Goal: Task Accomplishment & Management: Manage account settings

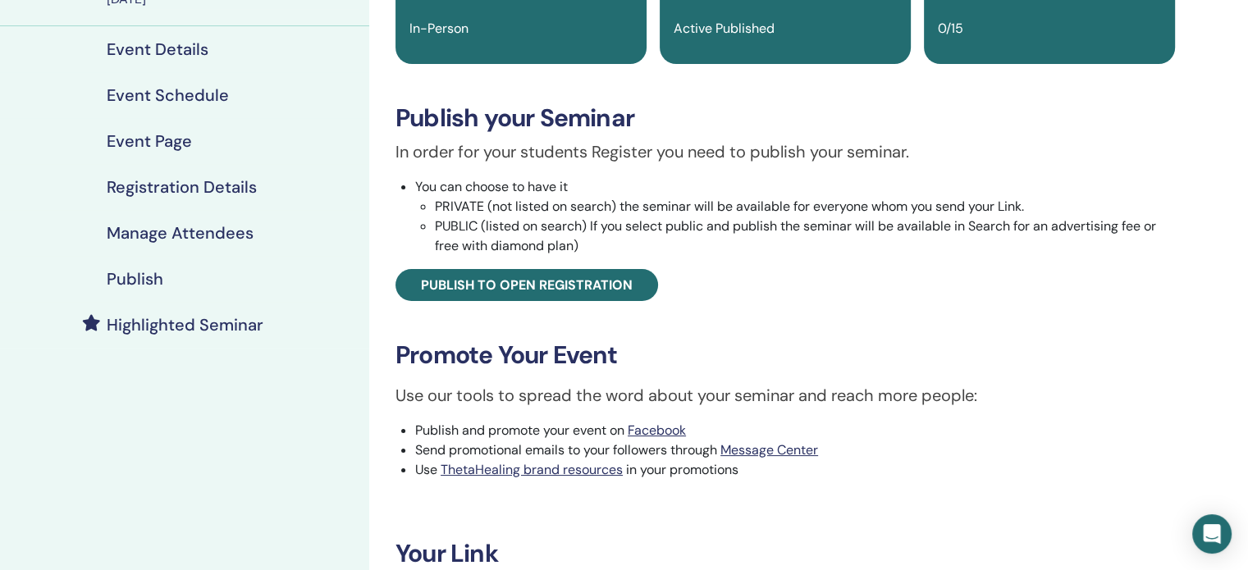
scroll to position [172, 0]
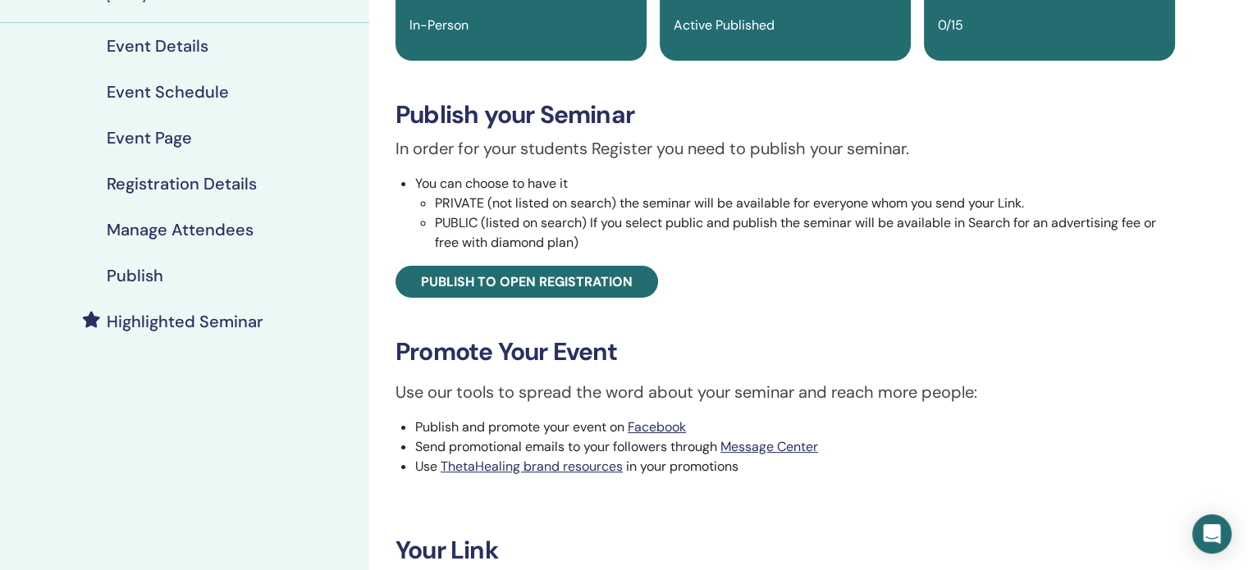
click at [135, 284] on h4 "Publish" at bounding box center [135, 276] width 57 height 20
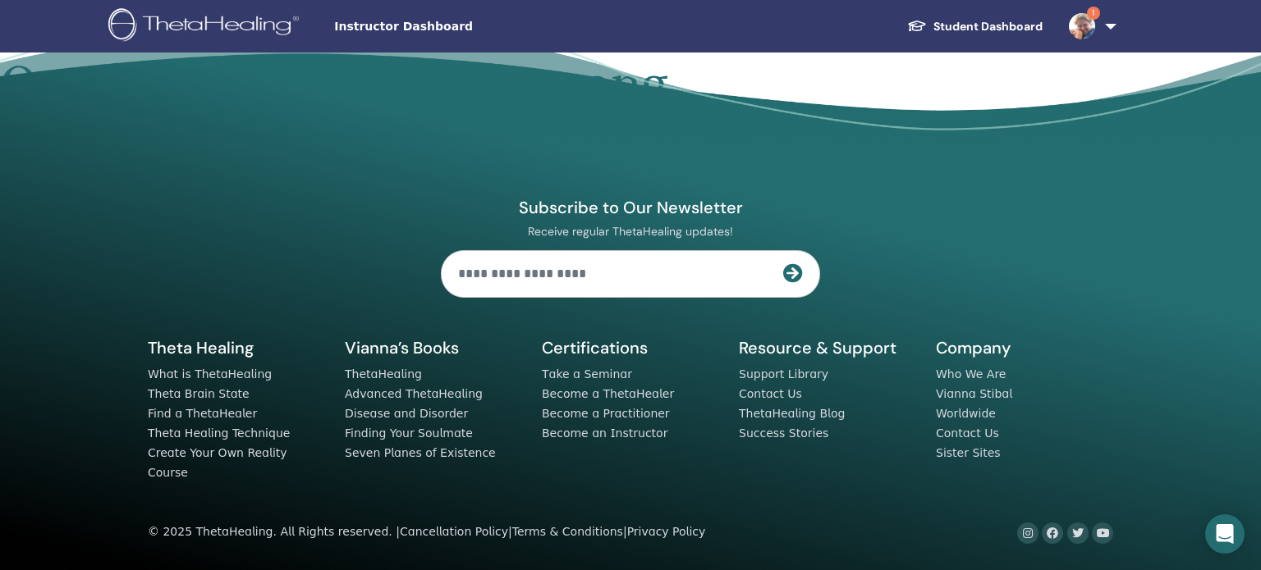
click at [424, 27] on span "Instructor Dashboard" at bounding box center [457, 26] width 246 height 17
click at [1090, 21] on img at bounding box center [1082, 26] width 26 height 26
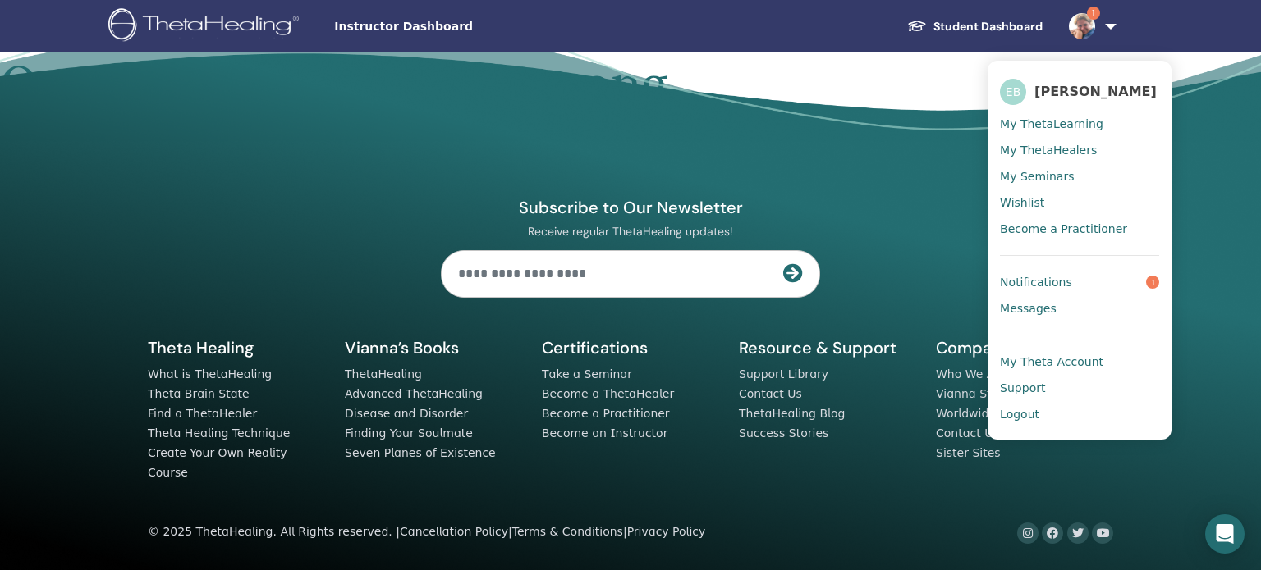
click at [757, 183] on div "Subscribe to Our Newsletter Receive regular ThetaHealing updates! Theta Healing…" at bounding box center [630, 311] width 985 height 465
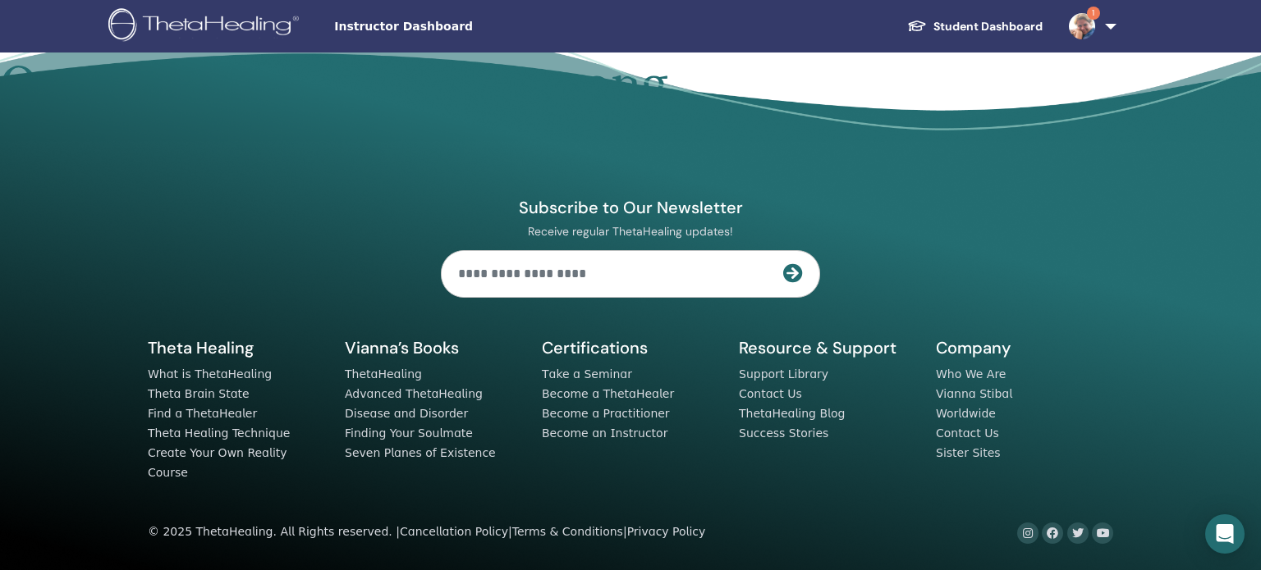
click at [998, 28] on link "Student Dashboard" at bounding box center [975, 26] width 162 height 30
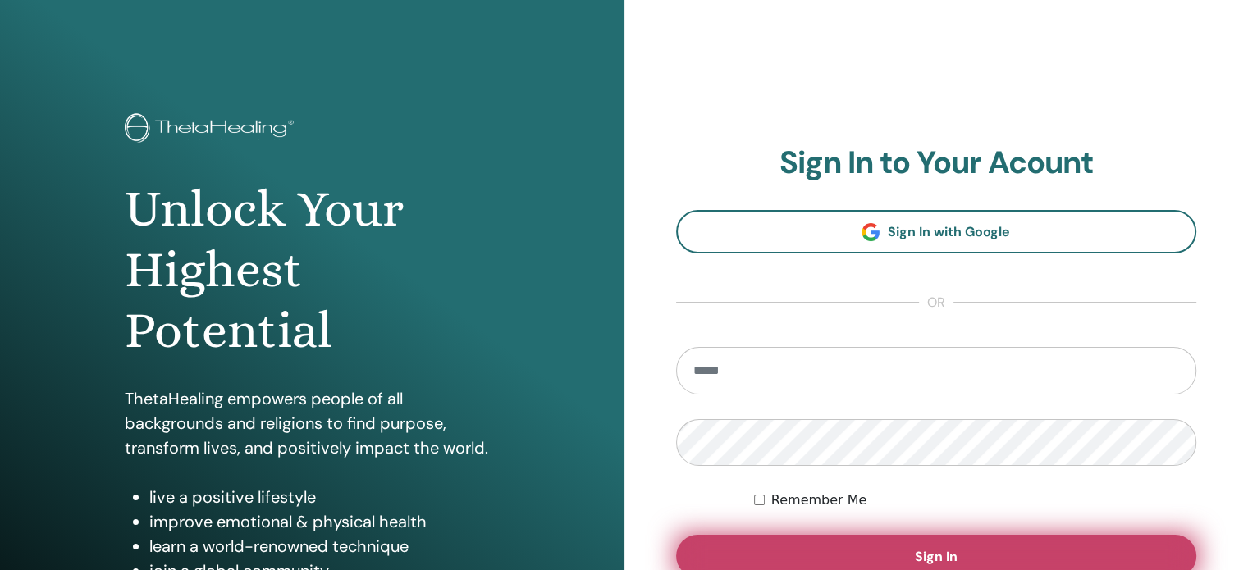
type input "**********"
click at [883, 548] on button "Sign In" at bounding box center [936, 556] width 521 height 43
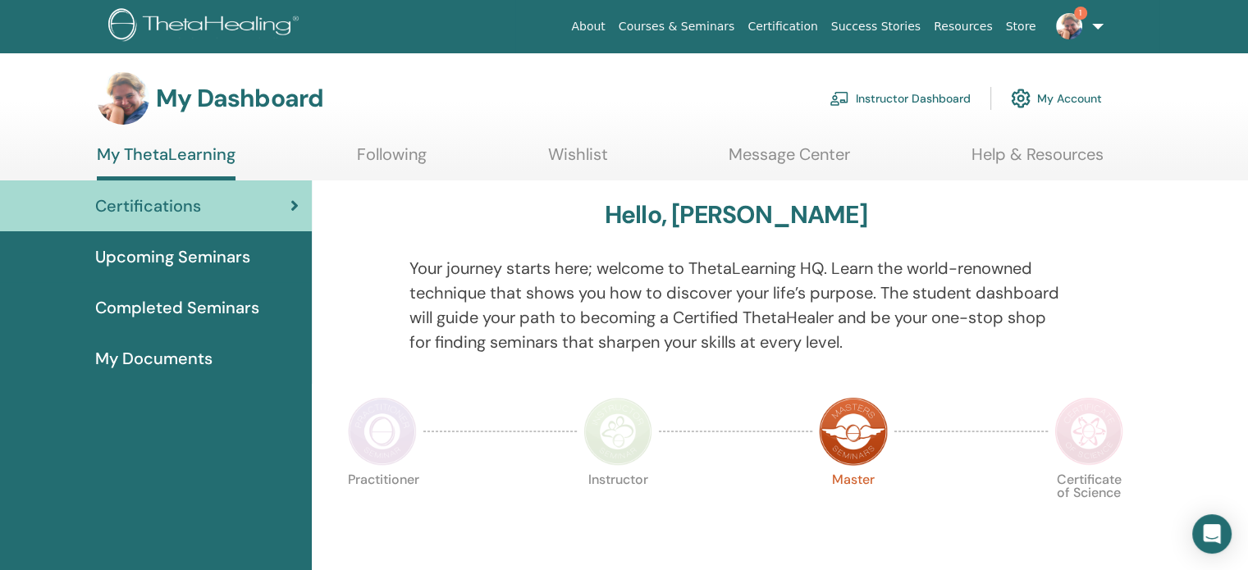
click at [946, 102] on link "Instructor Dashboard" at bounding box center [900, 98] width 141 height 36
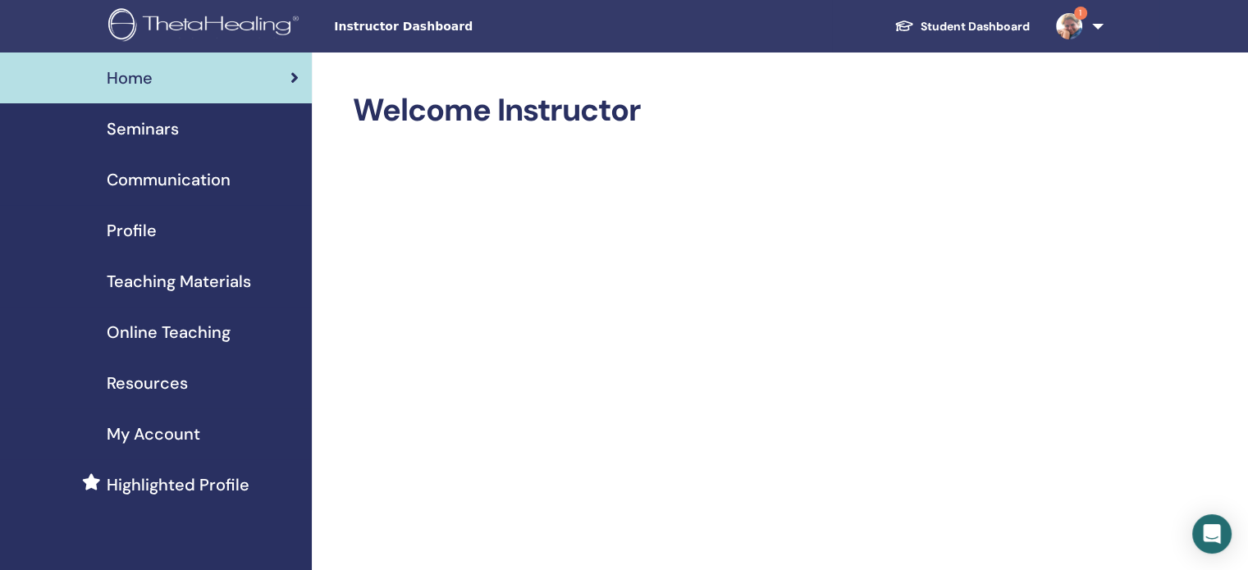
click at [176, 123] on span "Seminars" at bounding box center [143, 129] width 72 height 25
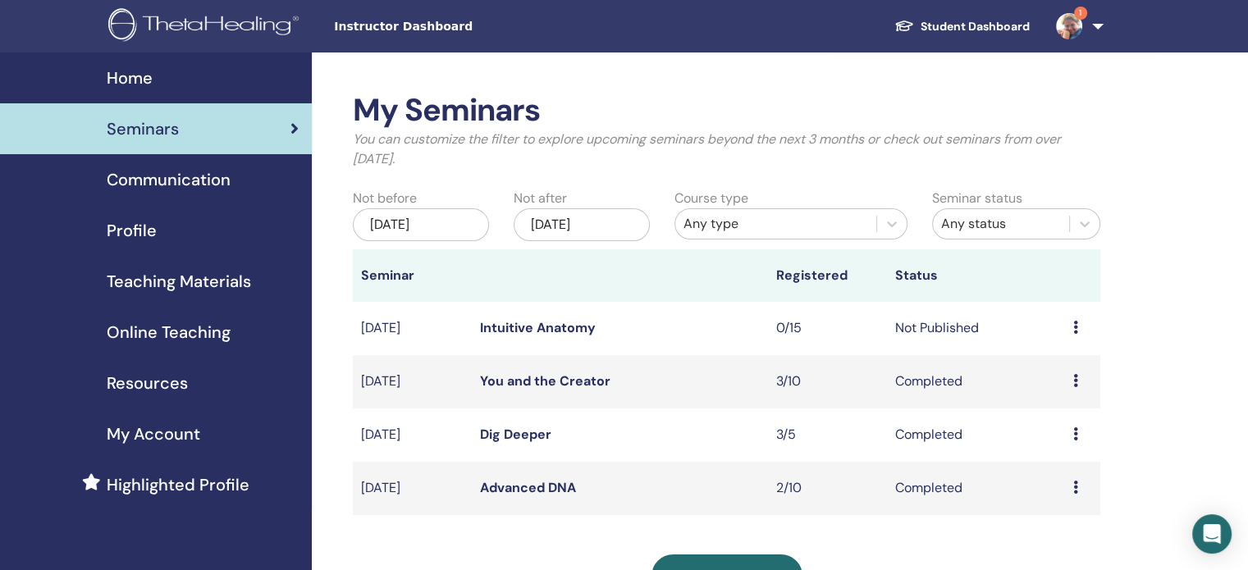
click at [1074, 324] on icon at bounding box center [1076, 327] width 5 height 13
click at [1037, 368] on link "Edit" at bounding box center [1043, 362] width 24 height 17
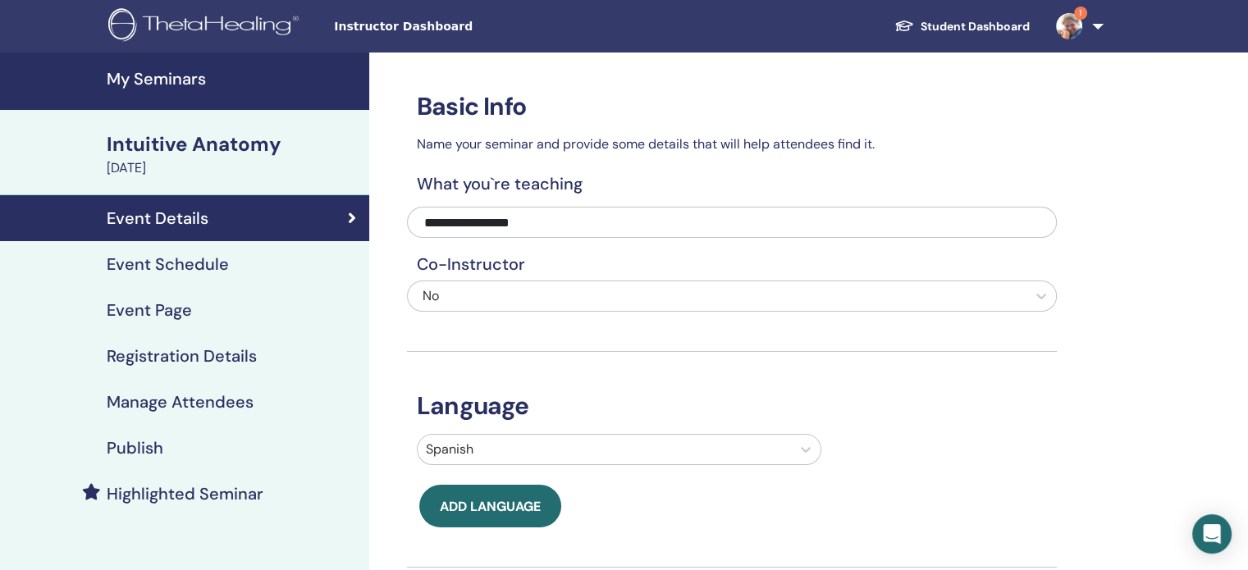
click at [174, 355] on h4 "Registration Details" at bounding box center [182, 356] width 150 height 20
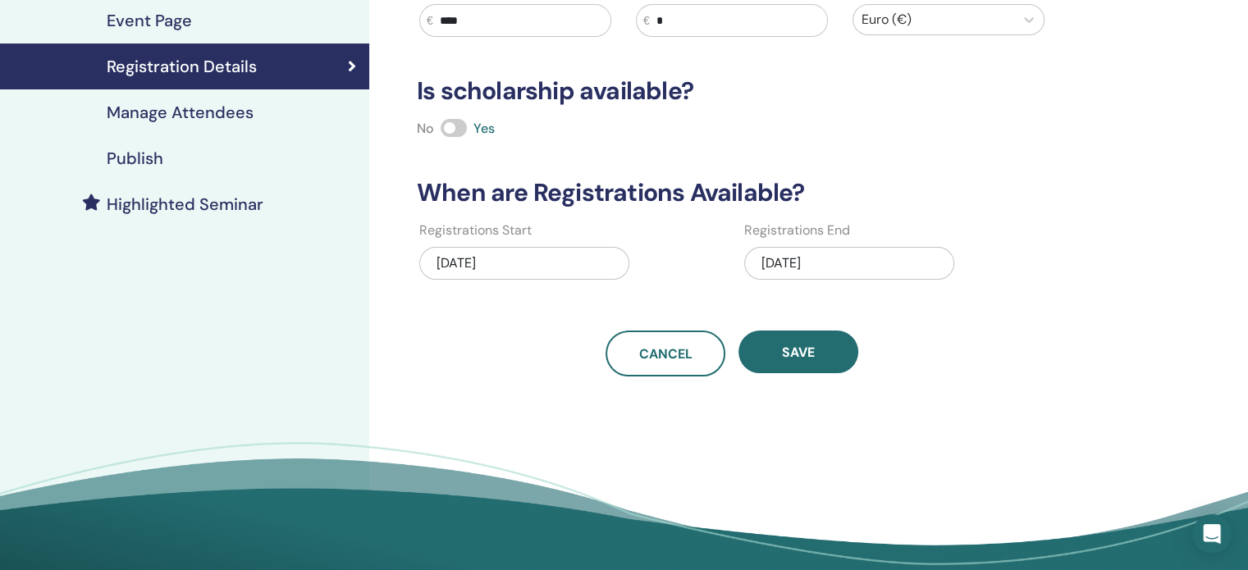
scroll to position [291, 0]
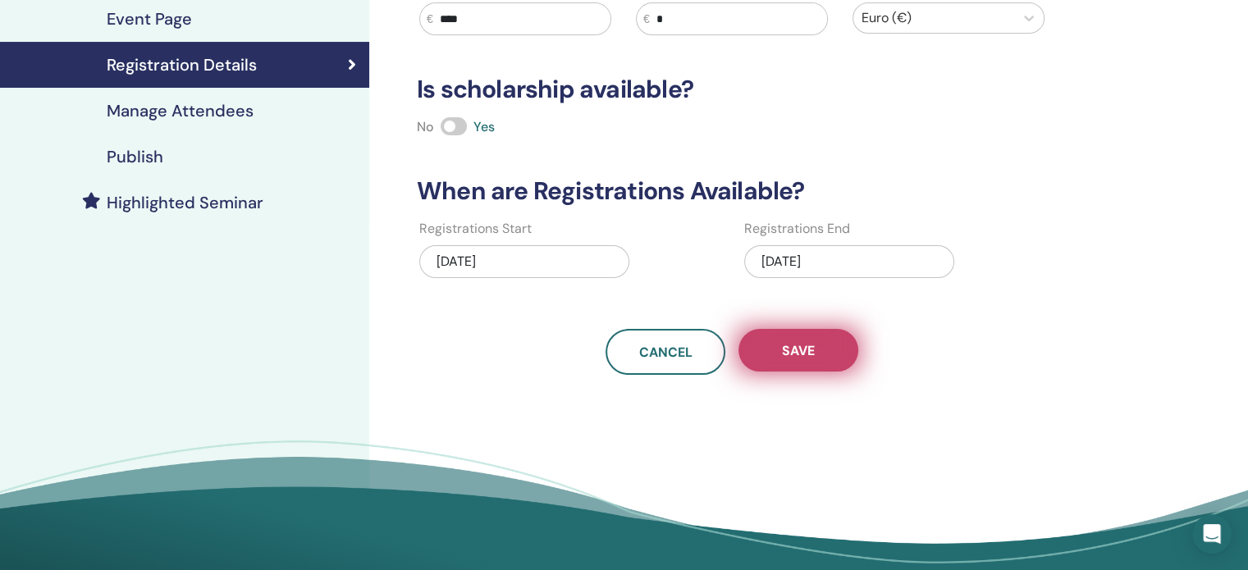
click at [843, 341] on button "Save" at bounding box center [799, 350] width 120 height 43
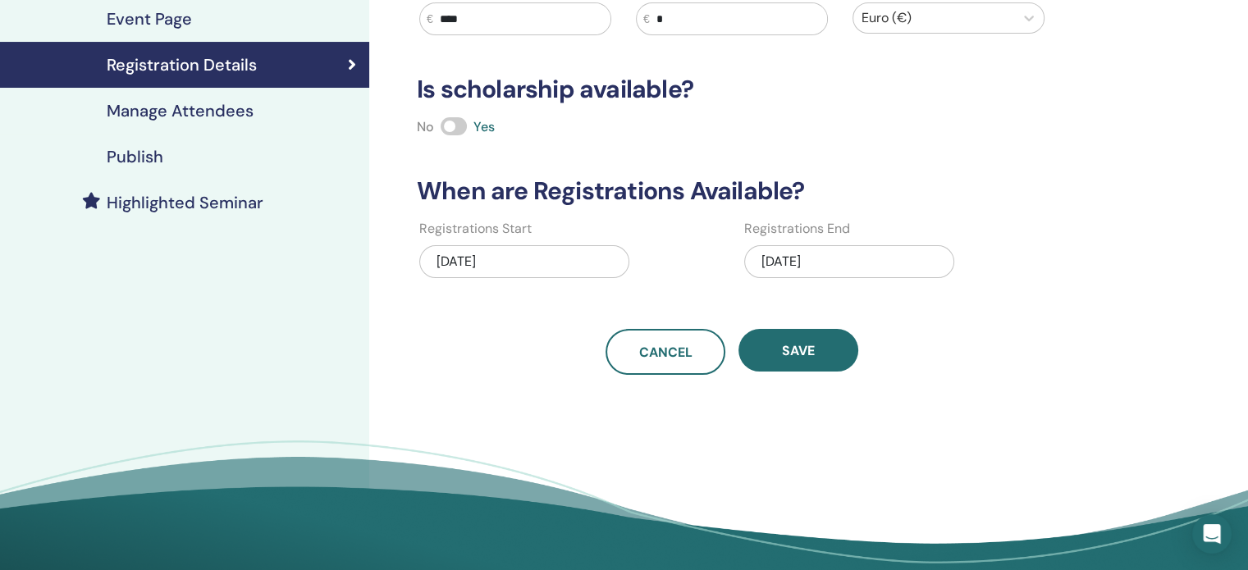
click at [168, 111] on h4 "Manage Attendees" at bounding box center [180, 111] width 147 height 20
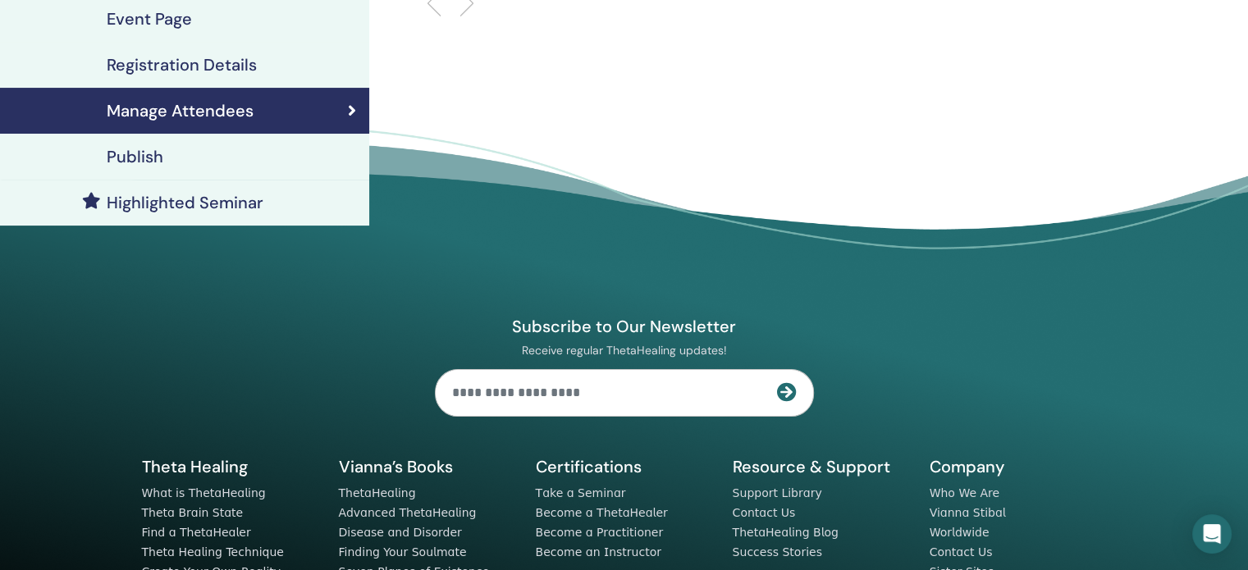
click at [164, 160] on div "Publish" at bounding box center [184, 157] width 343 height 20
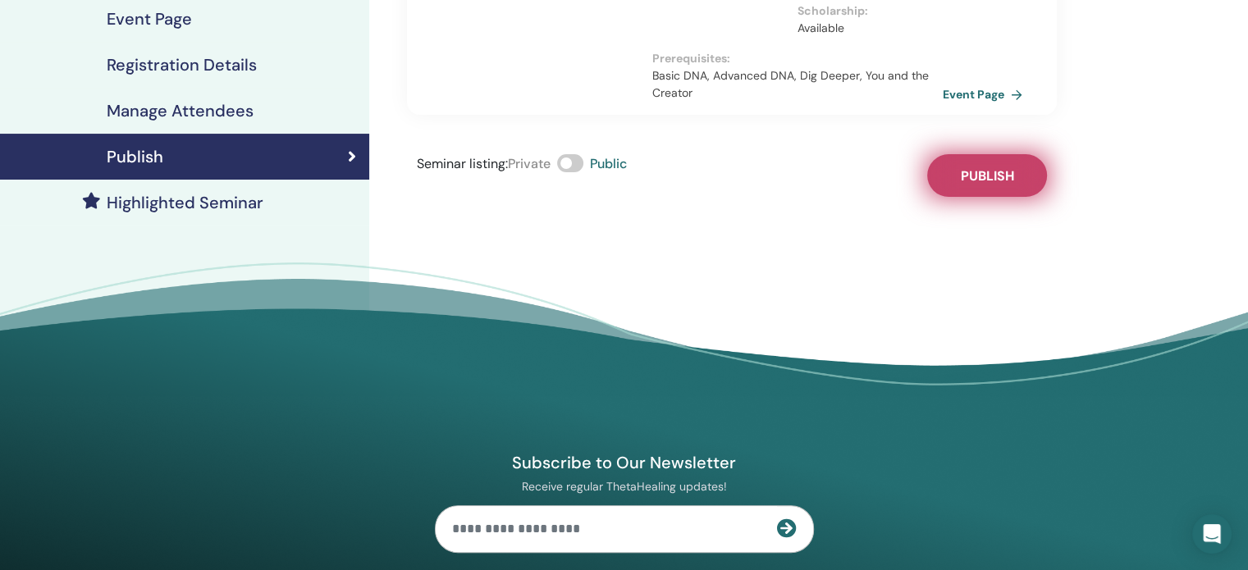
click at [958, 170] on button "Publish" at bounding box center [987, 175] width 120 height 43
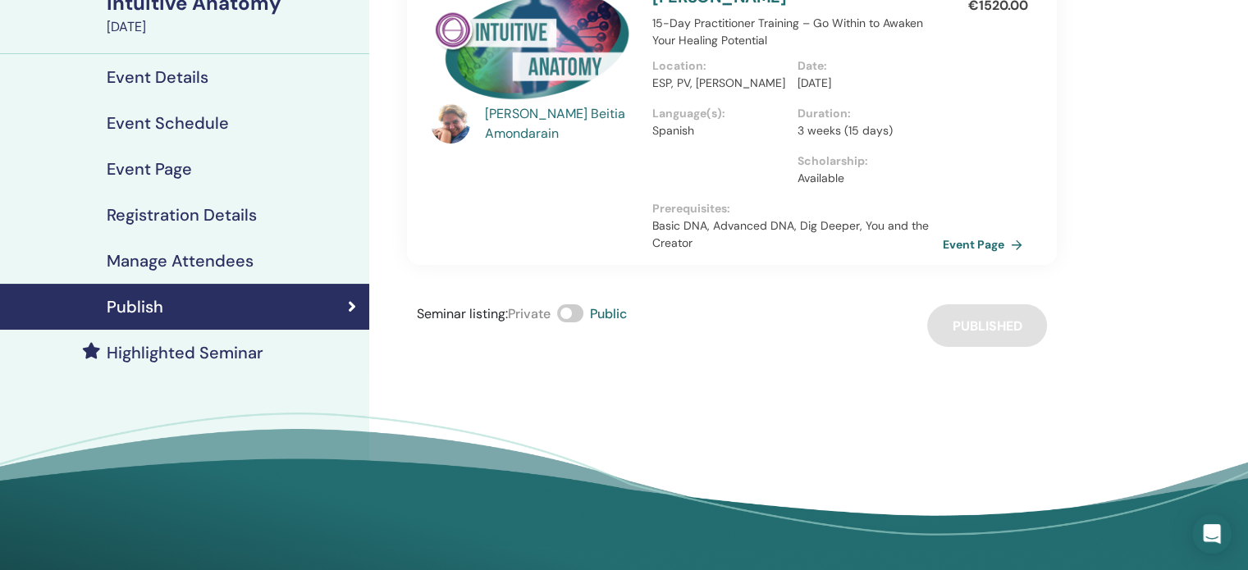
scroll to position [66, 0]
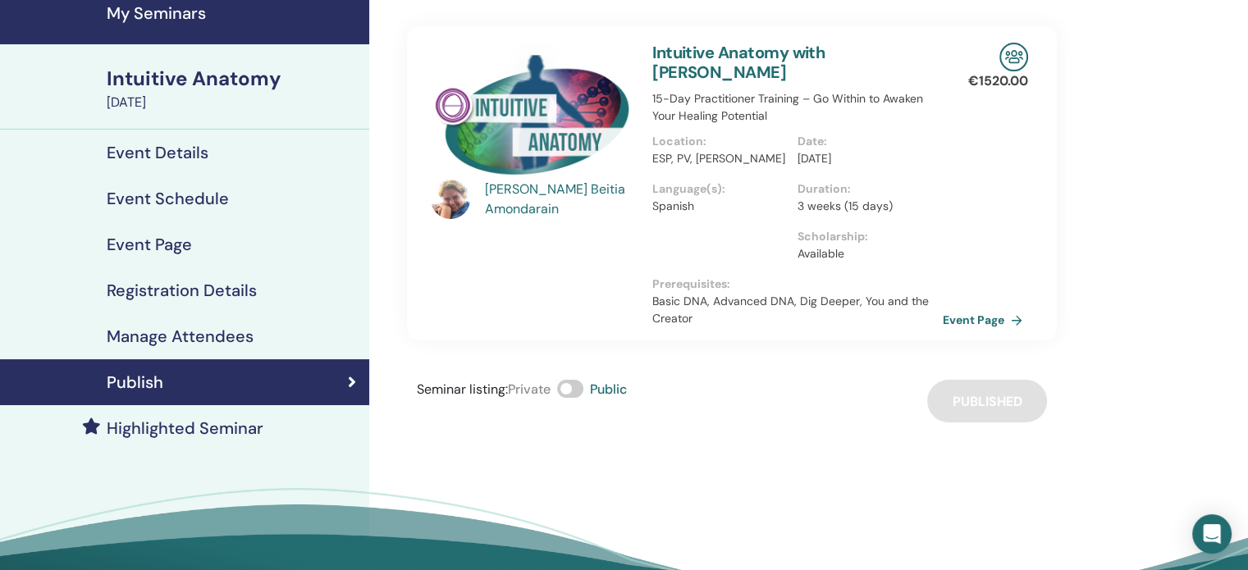
click at [149, 323] on link "Manage Attendees" at bounding box center [184, 337] width 369 height 46
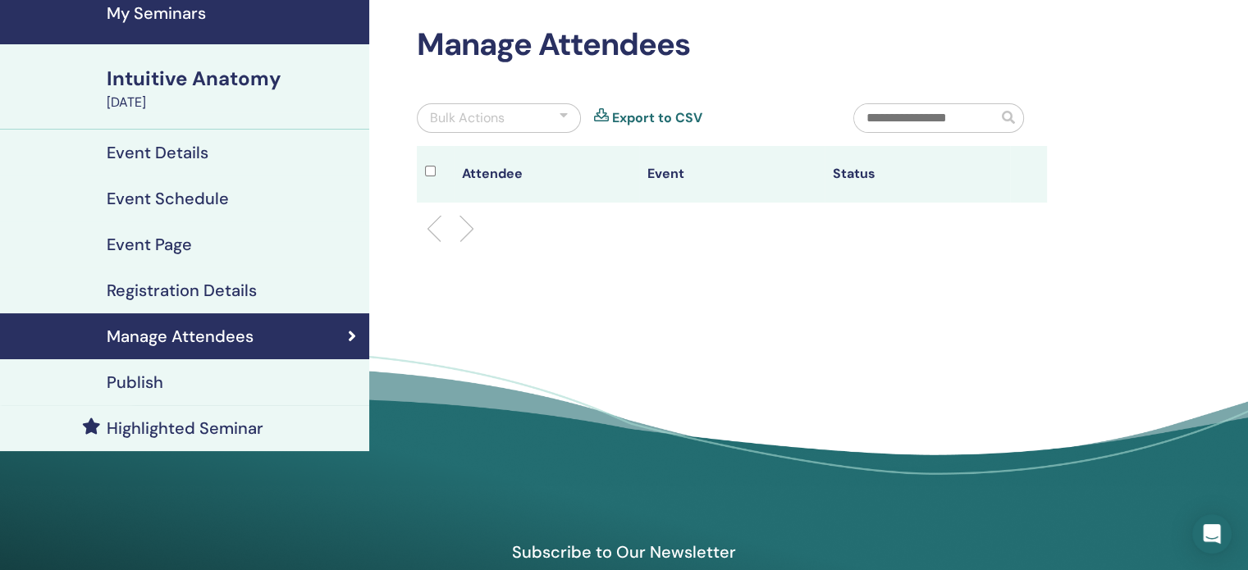
click at [158, 155] on h4 "Event Details" at bounding box center [158, 153] width 102 height 20
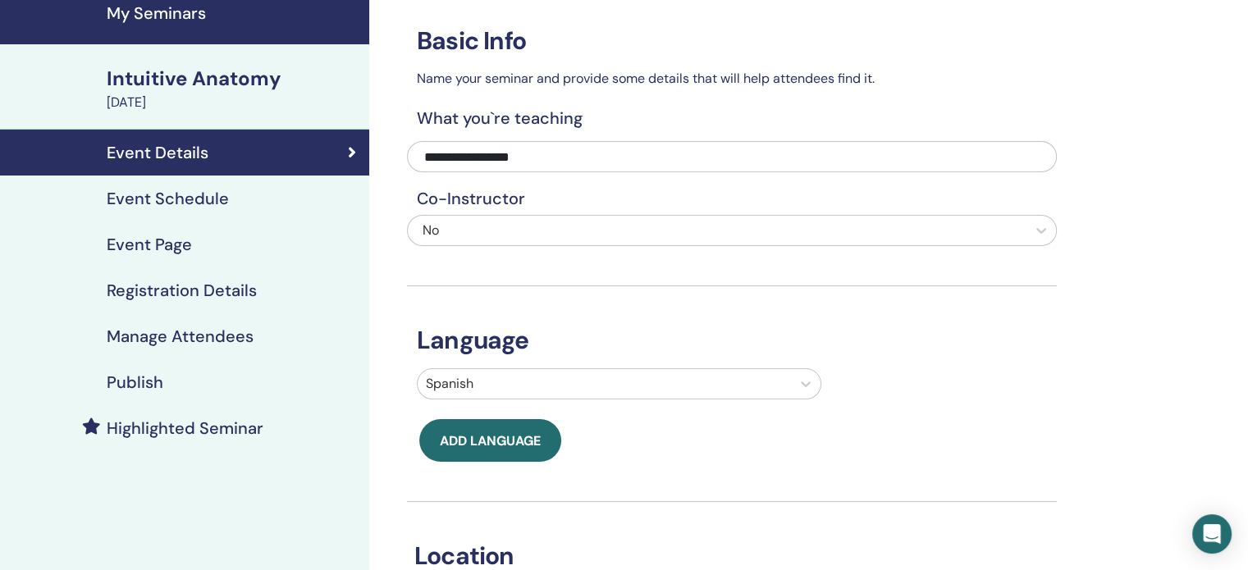
click at [642, 400] on div "Spanish" at bounding box center [732, 388] width 650 height 38
